Goal: Task Accomplishment & Management: Use online tool/utility

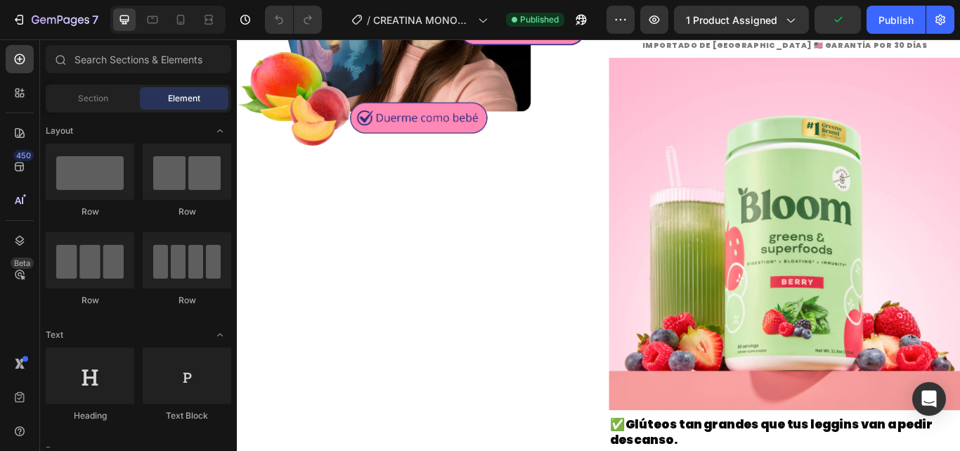
scroll to position [1546, 0]
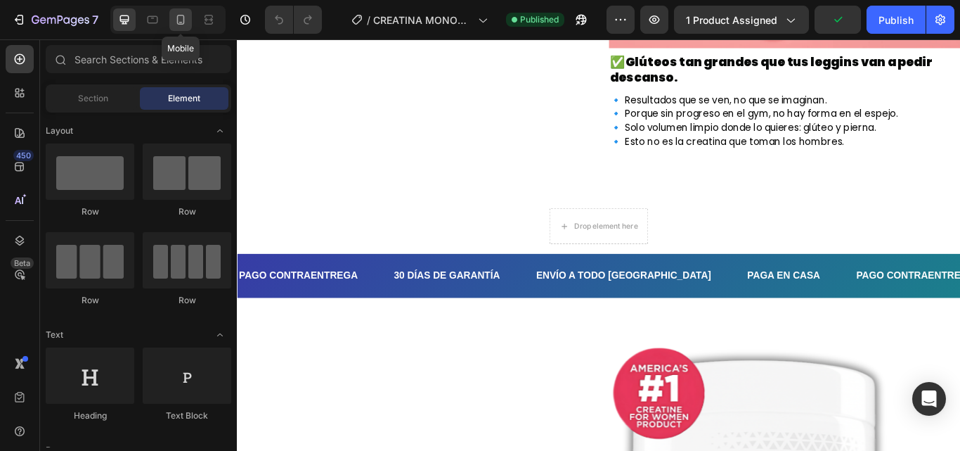
click at [178, 18] on icon at bounding box center [181, 20] width 8 height 10
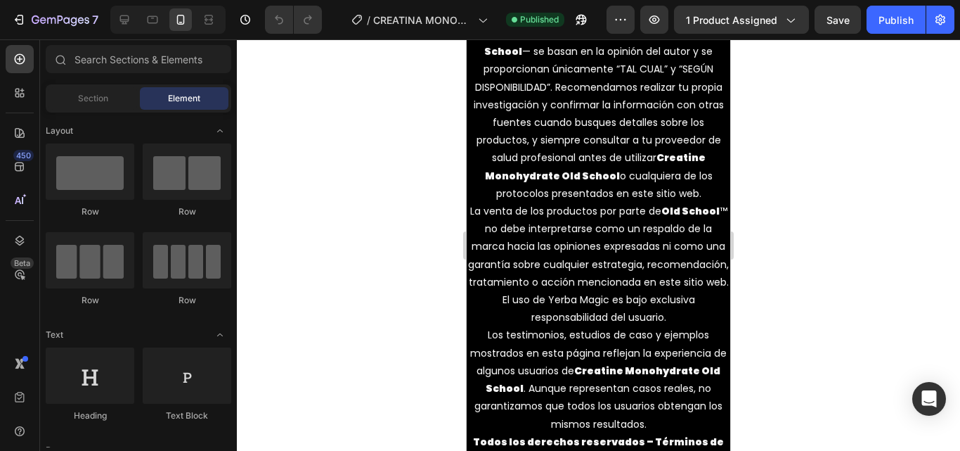
scroll to position [7296, 0]
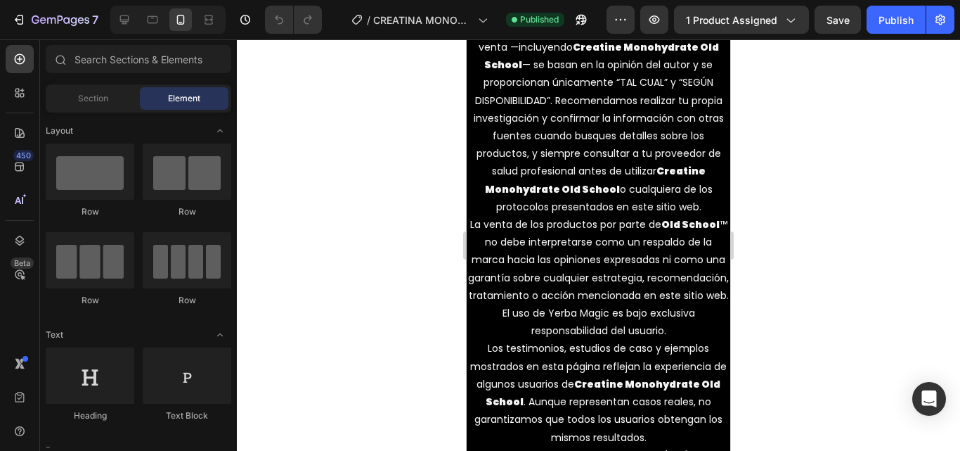
click at [581, 160] on p "El contenido de este sitio web y los productos a la venta —incluyendo Creatine …" at bounding box center [598, 118] width 261 height 195
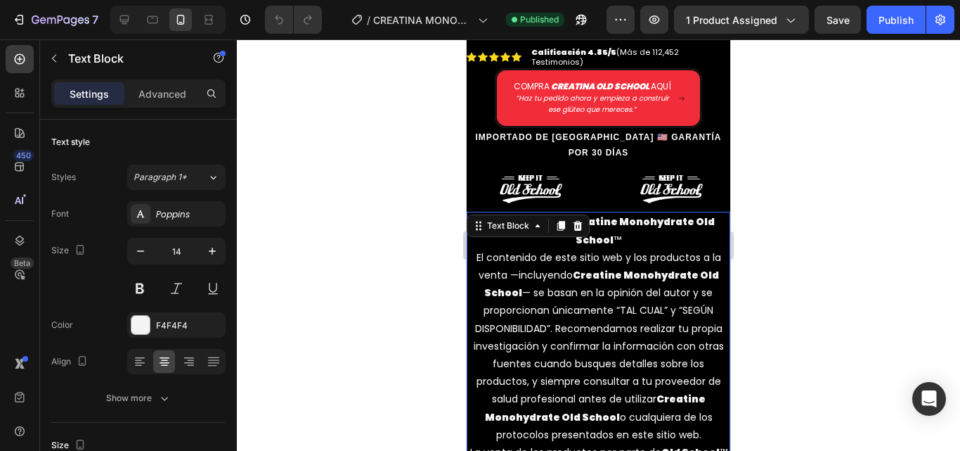
scroll to position [7085, 0]
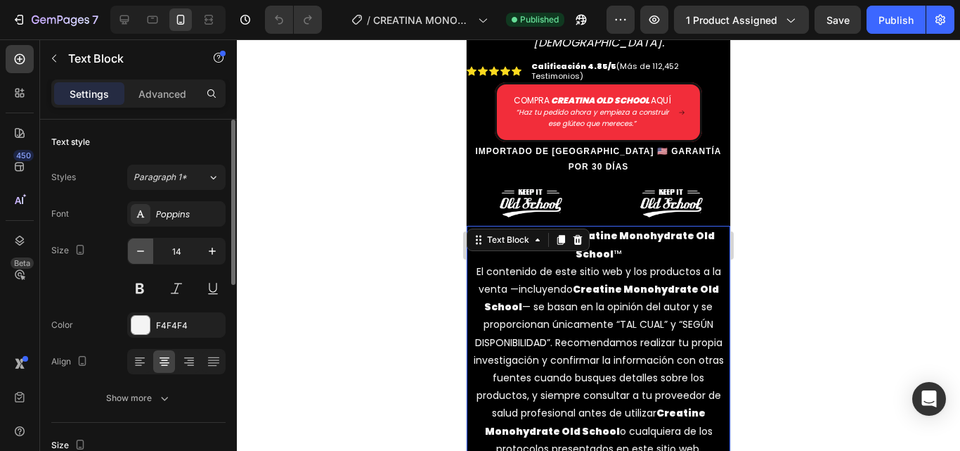
click at [136, 246] on icon "button" at bounding box center [141, 251] width 14 height 14
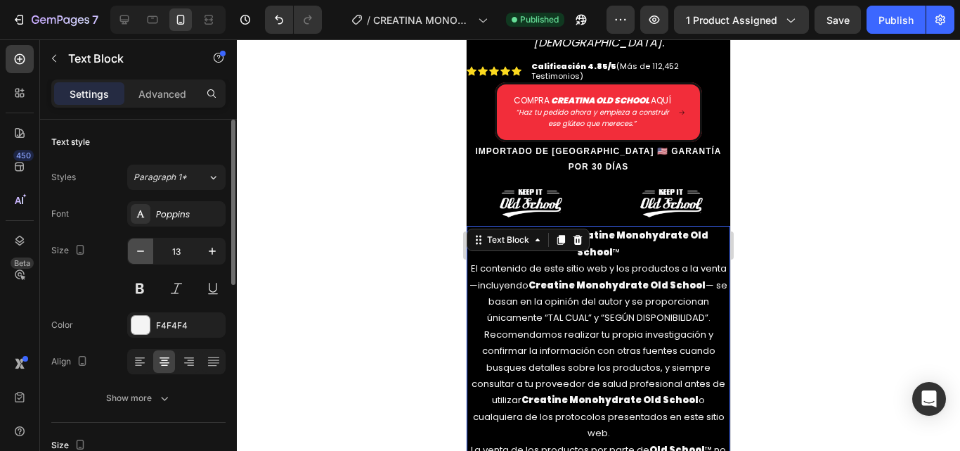
click at [136, 246] on icon "button" at bounding box center [141, 251] width 14 height 14
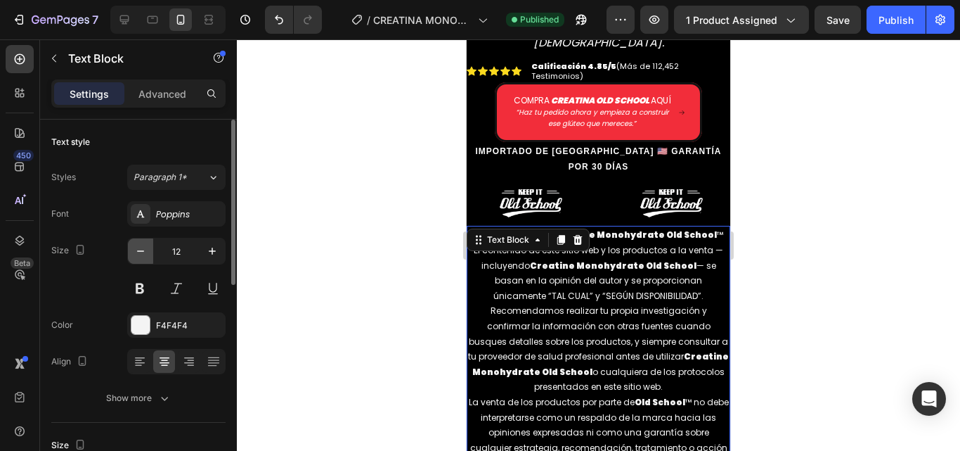
click at [136, 246] on icon "button" at bounding box center [141, 251] width 14 height 14
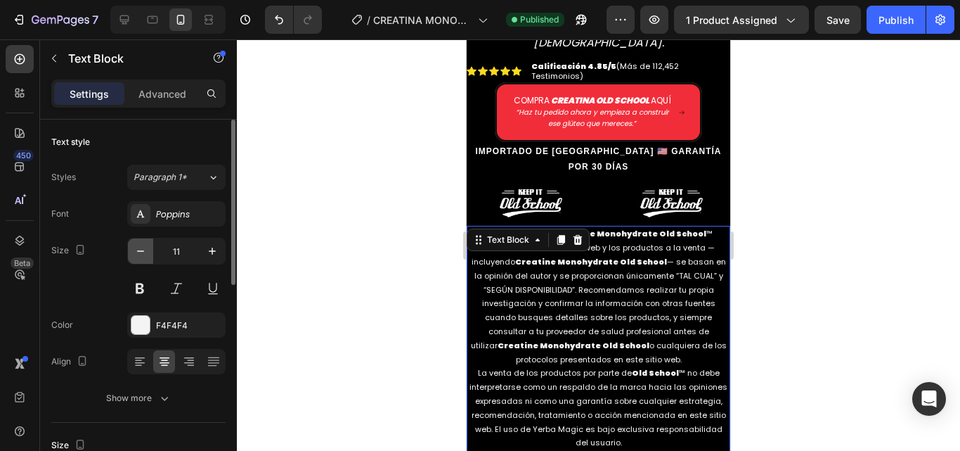
click at [136, 246] on icon "button" at bounding box center [141, 251] width 14 height 14
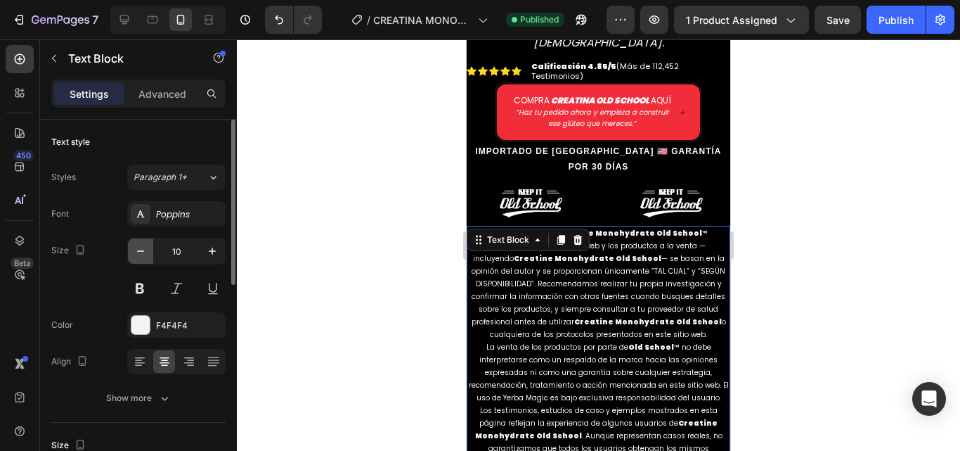
click at [136, 246] on icon "button" at bounding box center [141, 251] width 14 height 14
type input "9"
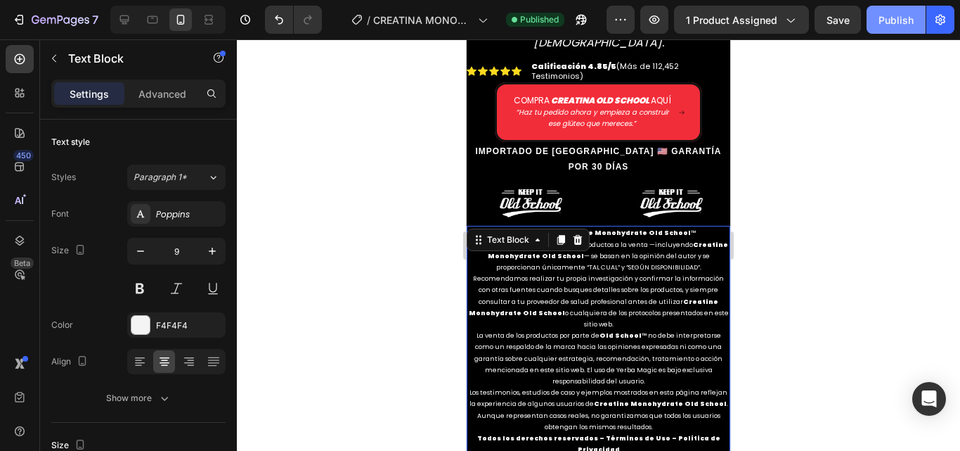
click at [905, 27] on div "Publish" at bounding box center [896, 20] width 35 height 15
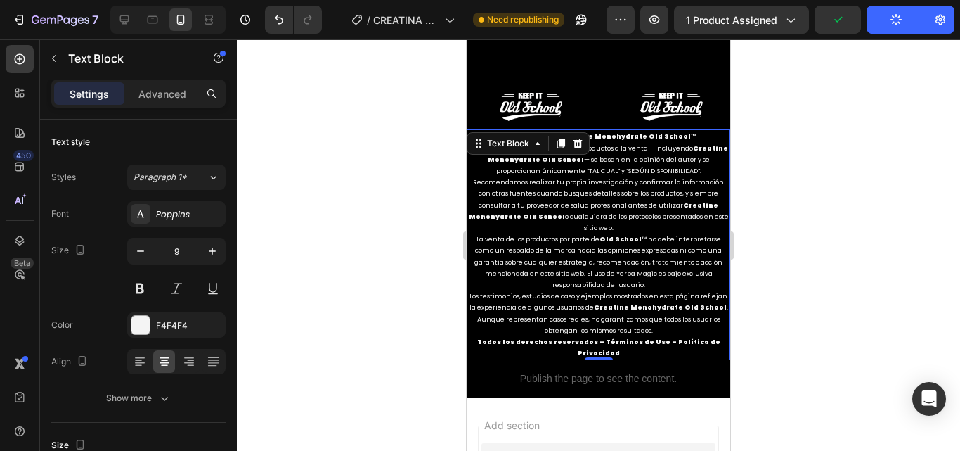
scroll to position [7226, 0]
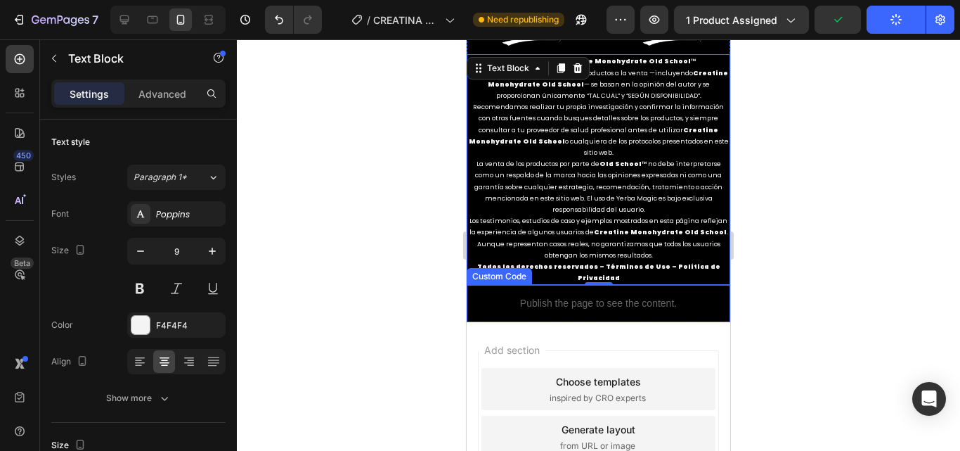
click at [578, 296] on p "Publish the page to see the content." at bounding box center [599, 303] width 264 height 15
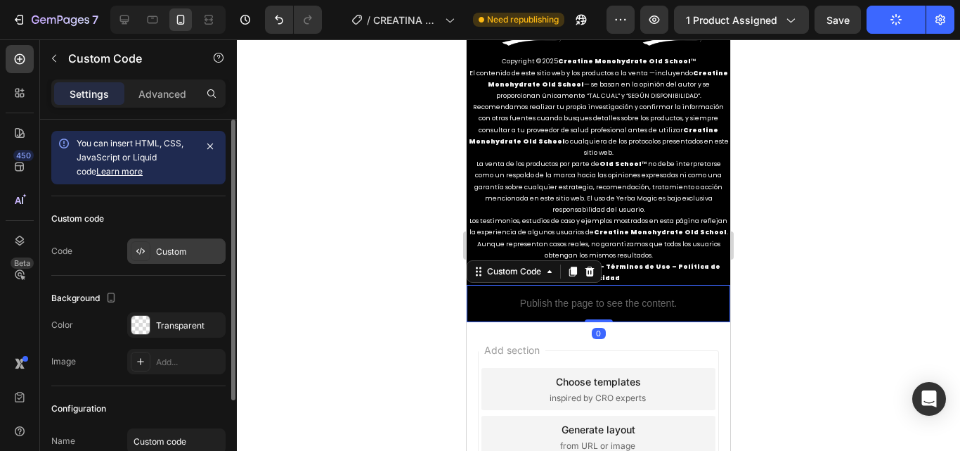
click at [161, 261] on div "Custom" at bounding box center [176, 250] width 98 height 25
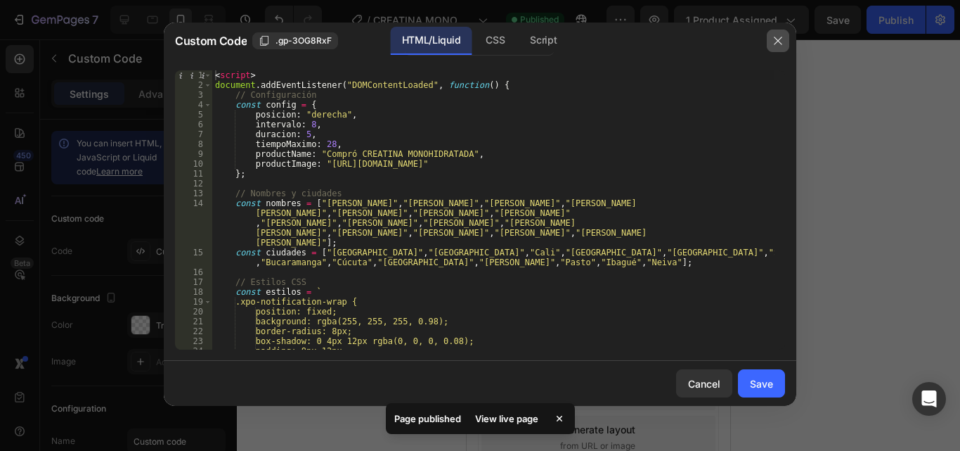
click at [777, 44] on icon "button" at bounding box center [777, 40] width 11 height 11
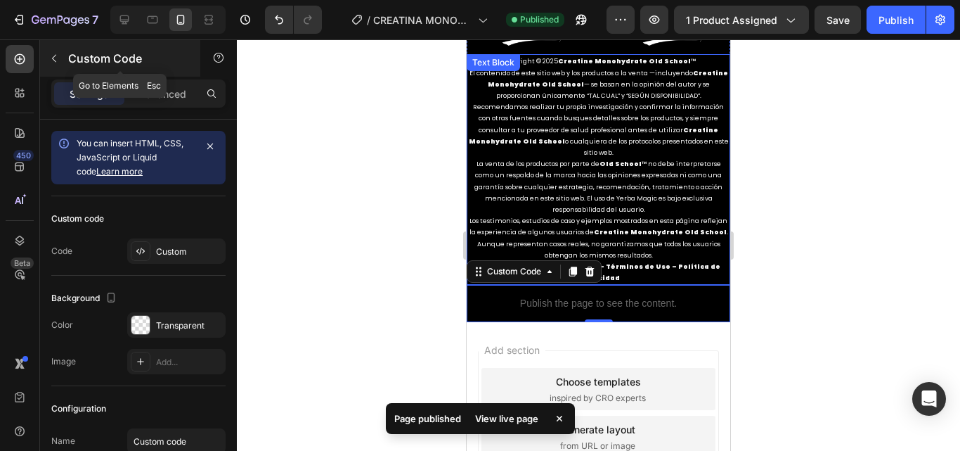
click at [53, 60] on icon "button" at bounding box center [53, 58] width 11 height 11
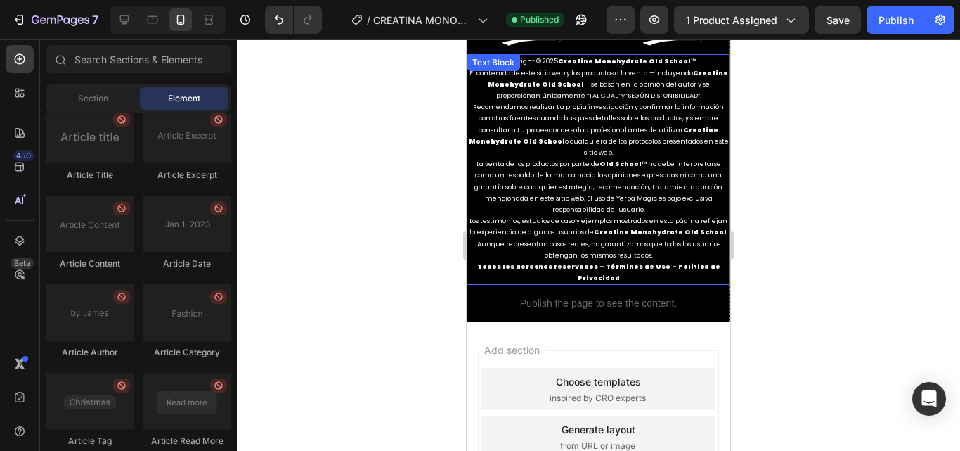
scroll to position [3923, 0]
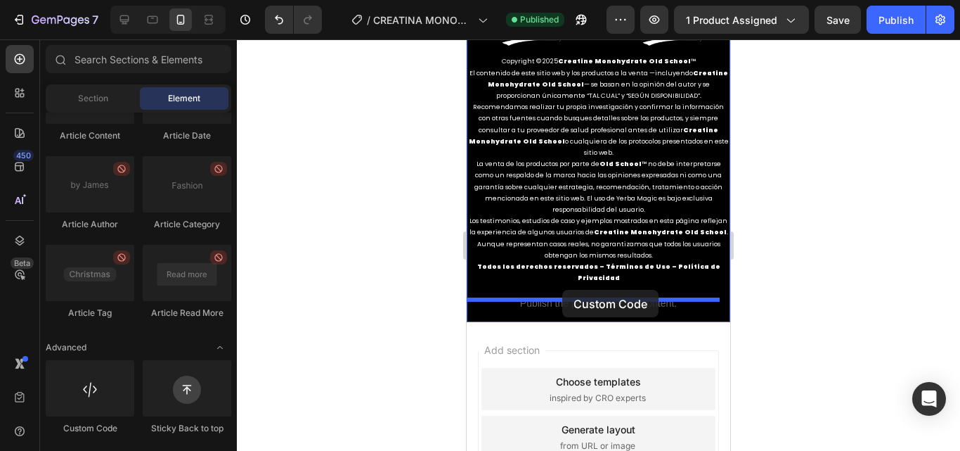
drag, startPoint x: 545, startPoint y: 422, endPoint x: 562, endPoint y: 290, distance: 133.3
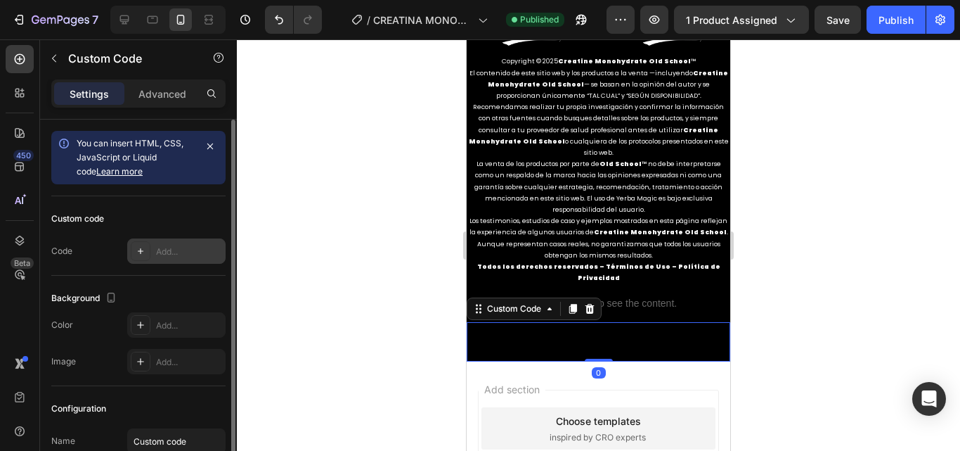
click at [176, 247] on div "Add..." at bounding box center [189, 251] width 66 height 13
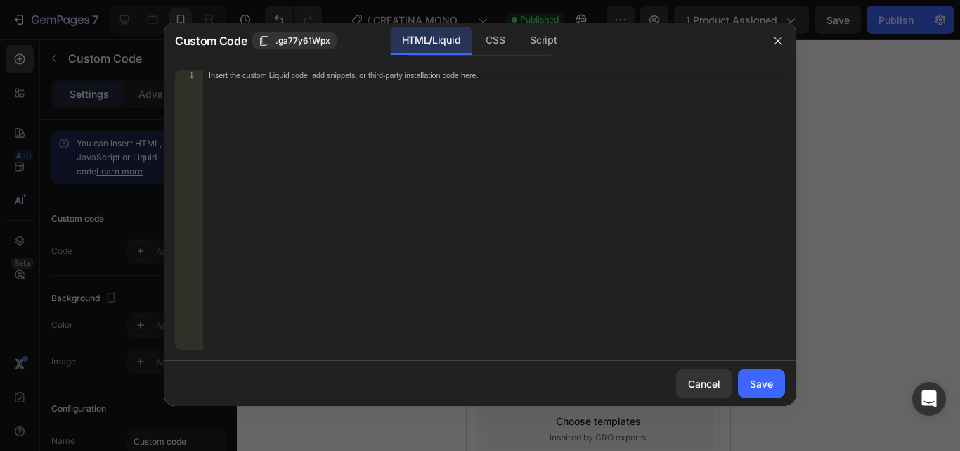
click at [346, 220] on div "Insert the custom Liquid code, add snippets, or third-party installation code h…" at bounding box center [494, 219] width 582 height 299
paste textarea "<!-- TikTok Pixel Code End -->"
type textarea "<!-- TikTok Pixel Code End -->"
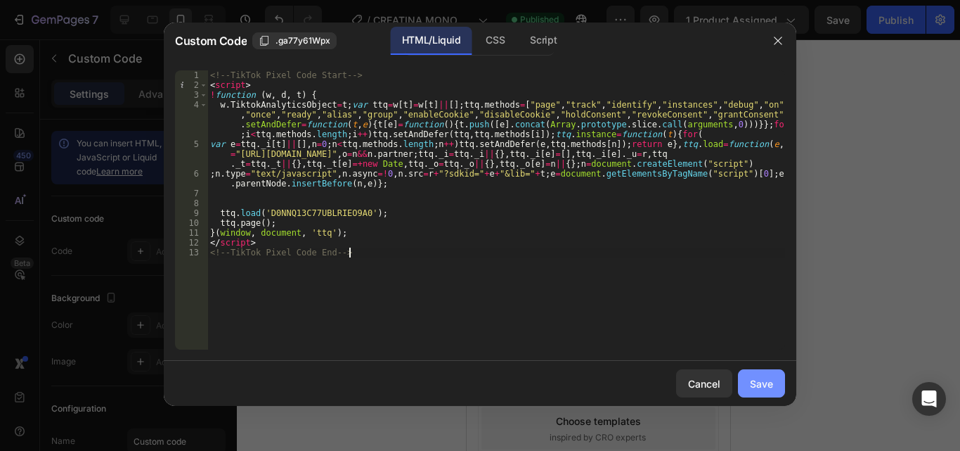
click at [772, 387] on div "Save" at bounding box center [761, 383] width 23 height 15
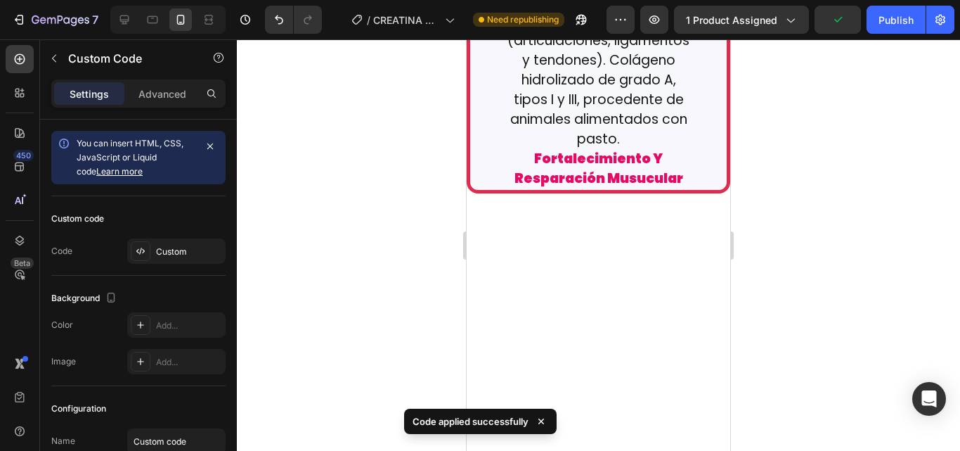
scroll to position [5809, 0]
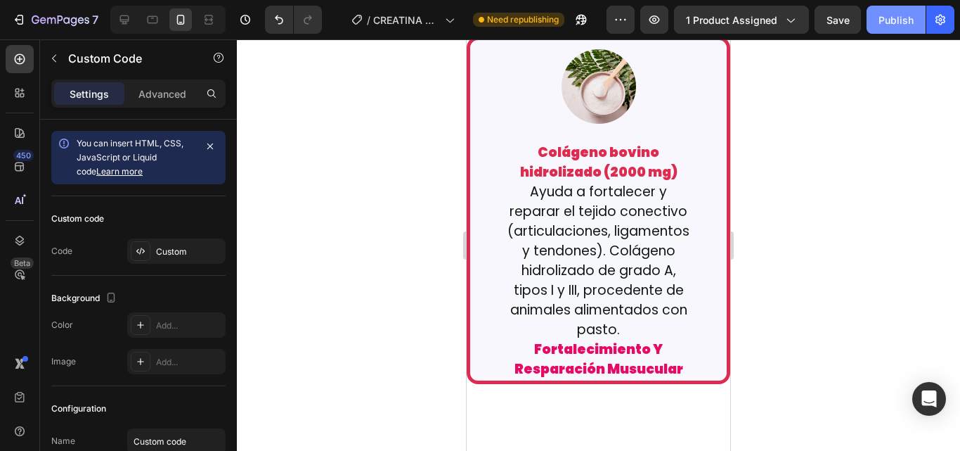
click at [889, 24] on div "Publish" at bounding box center [896, 20] width 35 height 15
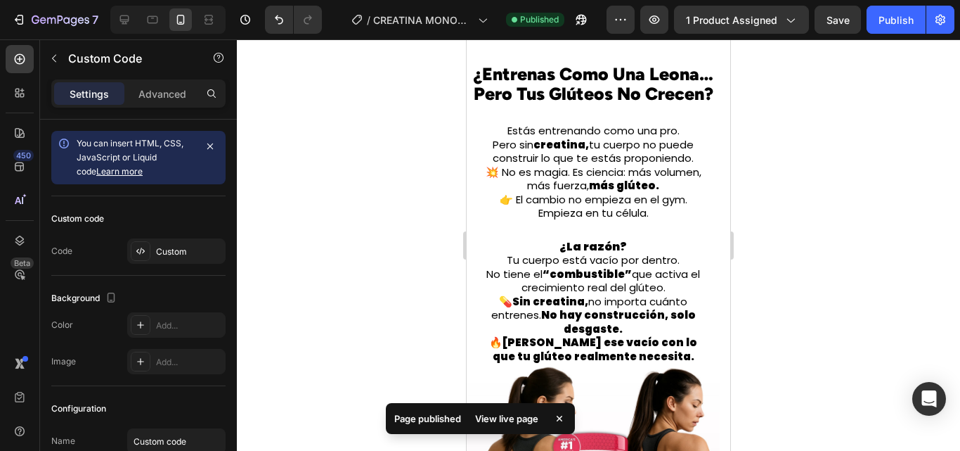
scroll to position [0, 0]
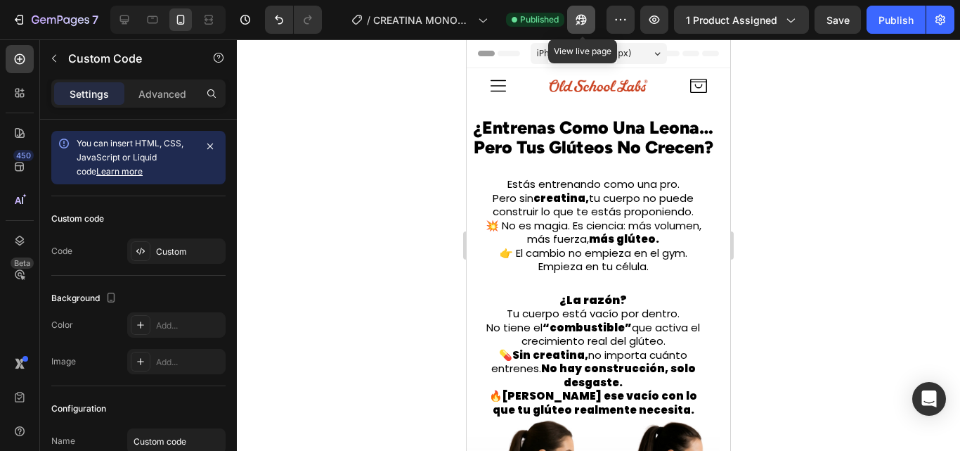
click at [585, 27] on button "button" at bounding box center [581, 20] width 28 height 28
